Goal: Task Accomplishment & Management: Use online tool/utility

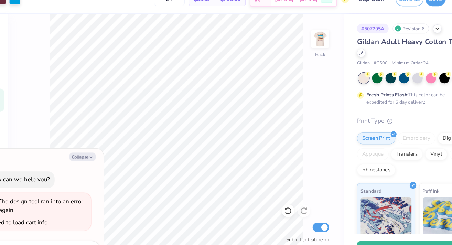
type textarea "x"
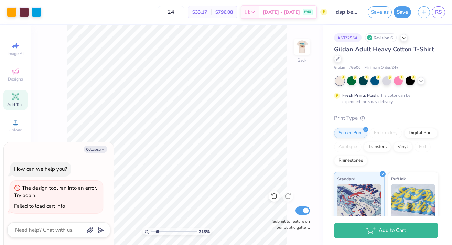
drag, startPoint x: 152, startPoint y: 230, endPoint x: 157, endPoint y: 230, distance: 4.8
type input "2.08"
click at [157, 230] on input "range" at bounding box center [174, 231] width 46 height 6
click at [301, 51] on img at bounding box center [302, 47] width 28 height 28
click at [303, 48] on img at bounding box center [302, 47] width 28 height 28
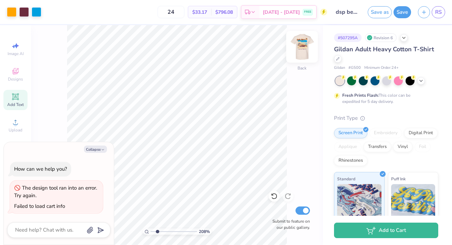
click at [304, 52] on img at bounding box center [302, 47] width 28 height 28
type textarea "x"
drag, startPoint x: 157, startPoint y: 231, endPoint x: 150, endPoint y: 231, distance: 6.9
type input "1"
click at [151, 231] on input "range" at bounding box center [174, 231] width 46 height 6
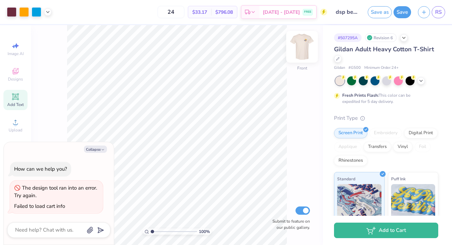
click at [295, 50] on img at bounding box center [302, 47] width 28 height 28
click at [295, 50] on img at bounding box center [302, 47] width 14 height 14
type textarea "x"
